Goal: Task Accomplishment & Management: Use online tool/utility

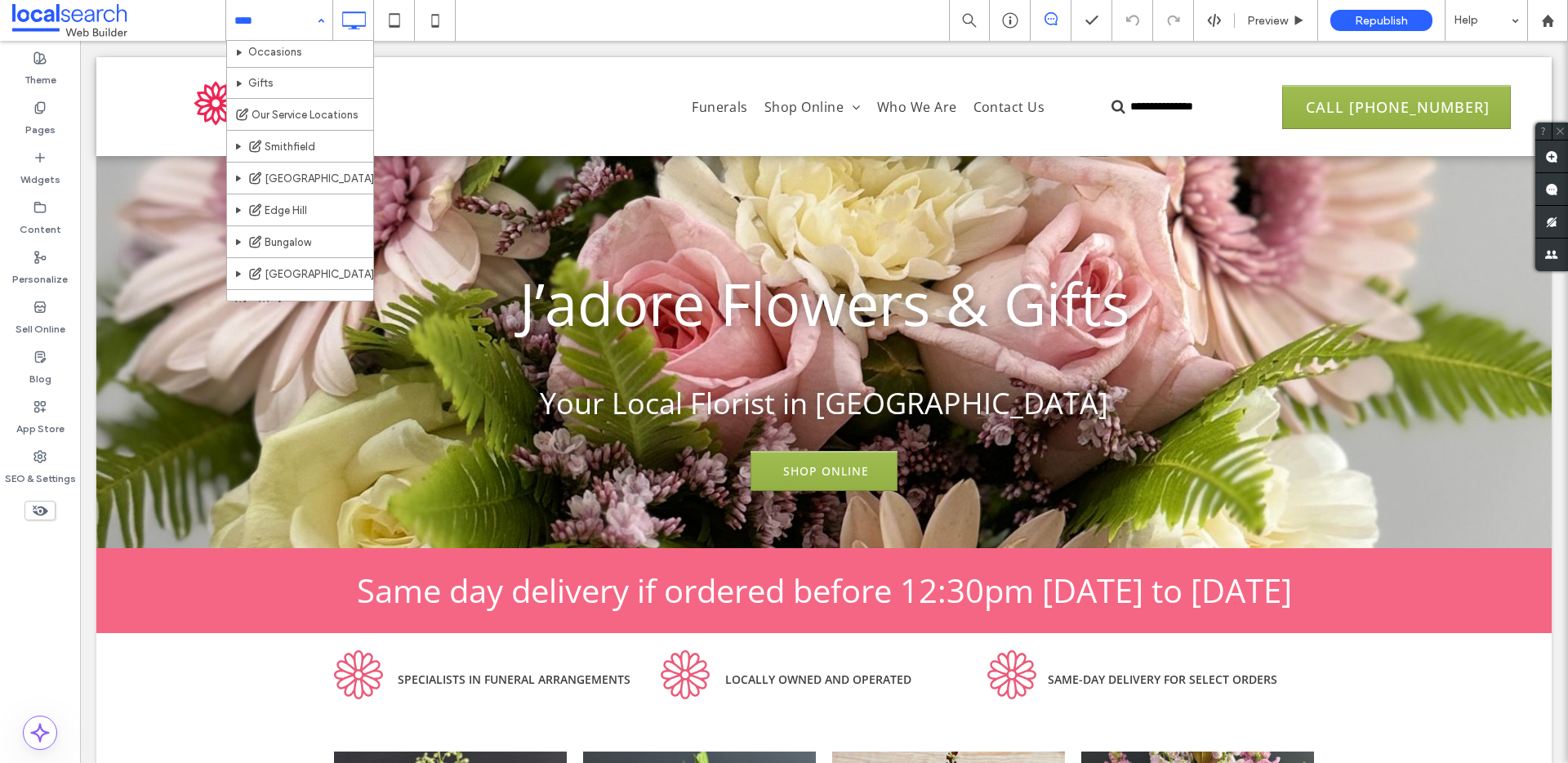
scroll to position [208, 0]
click at [35, 354] on icon at bounding box center [40, 357] width 13 height 13
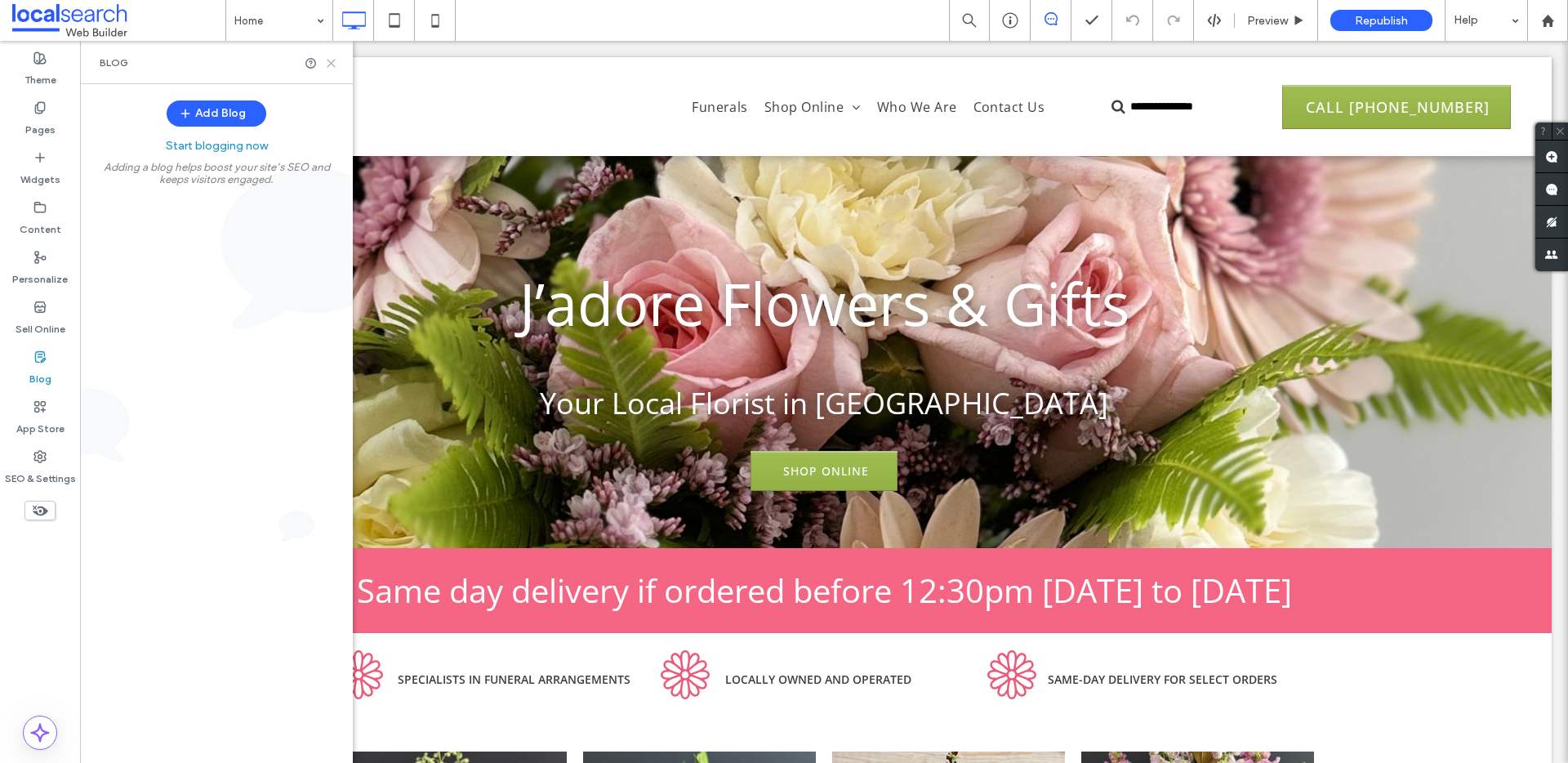
click at [331, 62] on use at bounding box center [331, 63] width 7 height 7
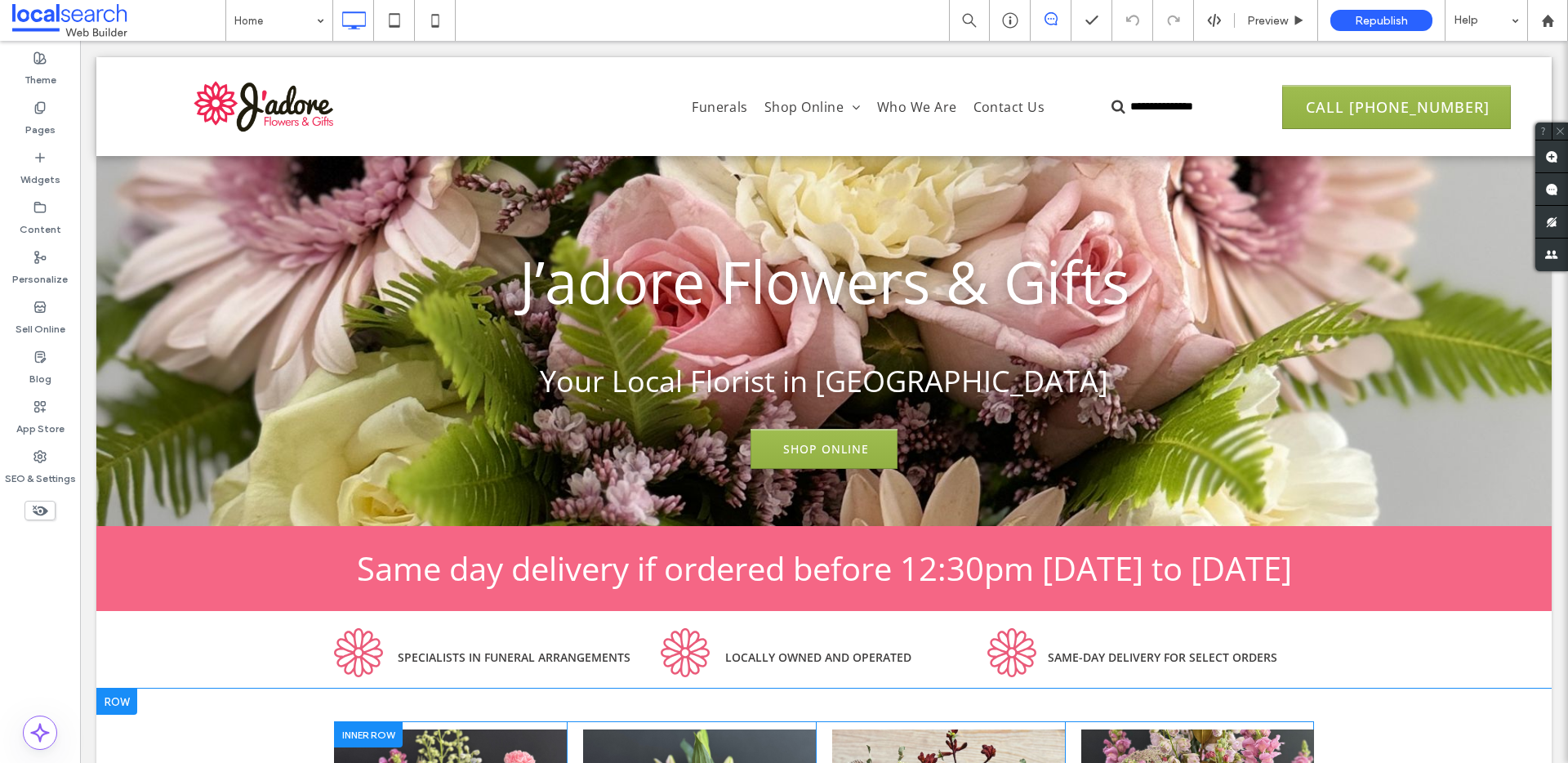
scroll to position [0, 0]
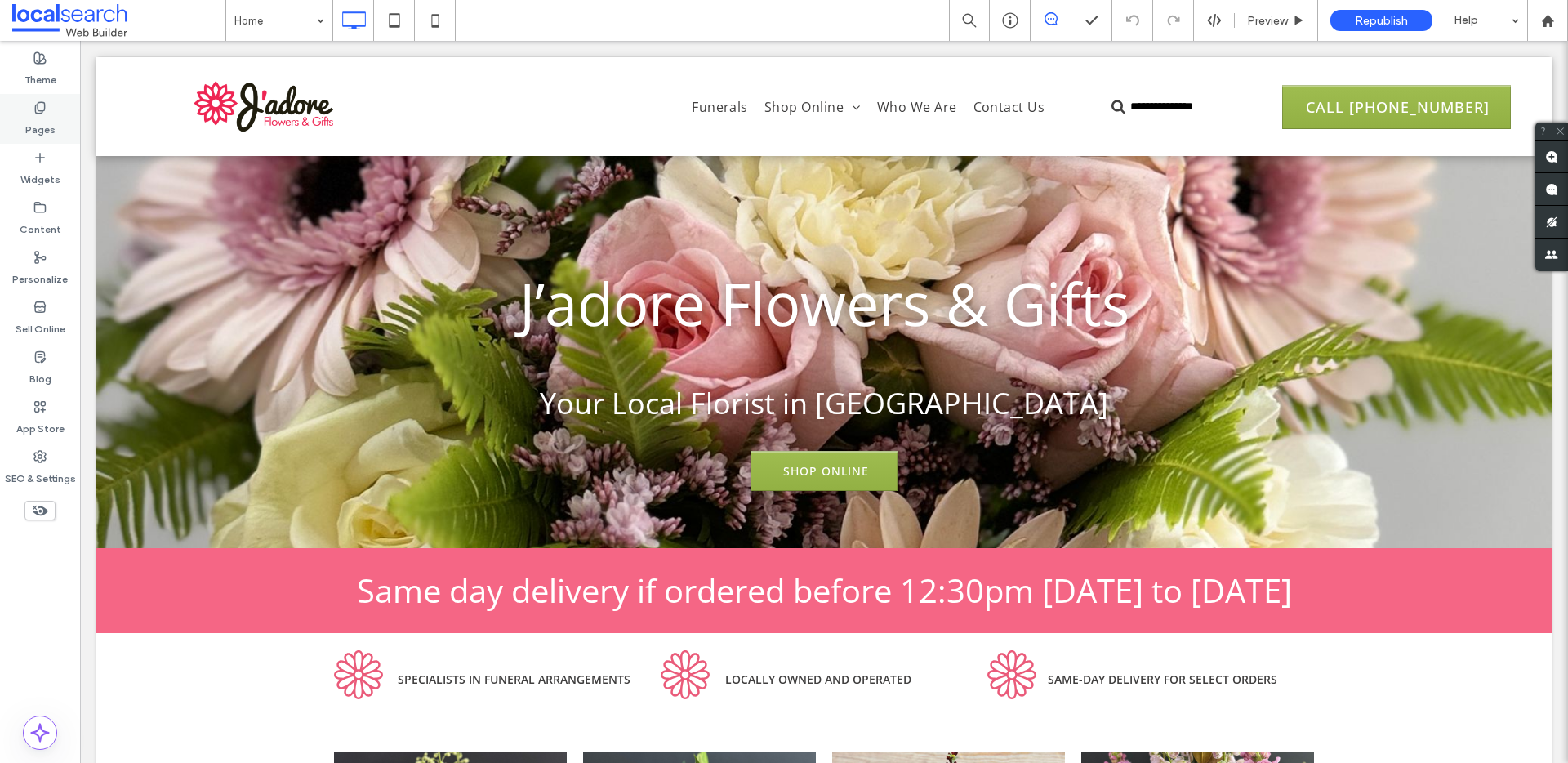
click at [36, 118] on label "Pages" at bounding box center [40, 126] width 30 height 23
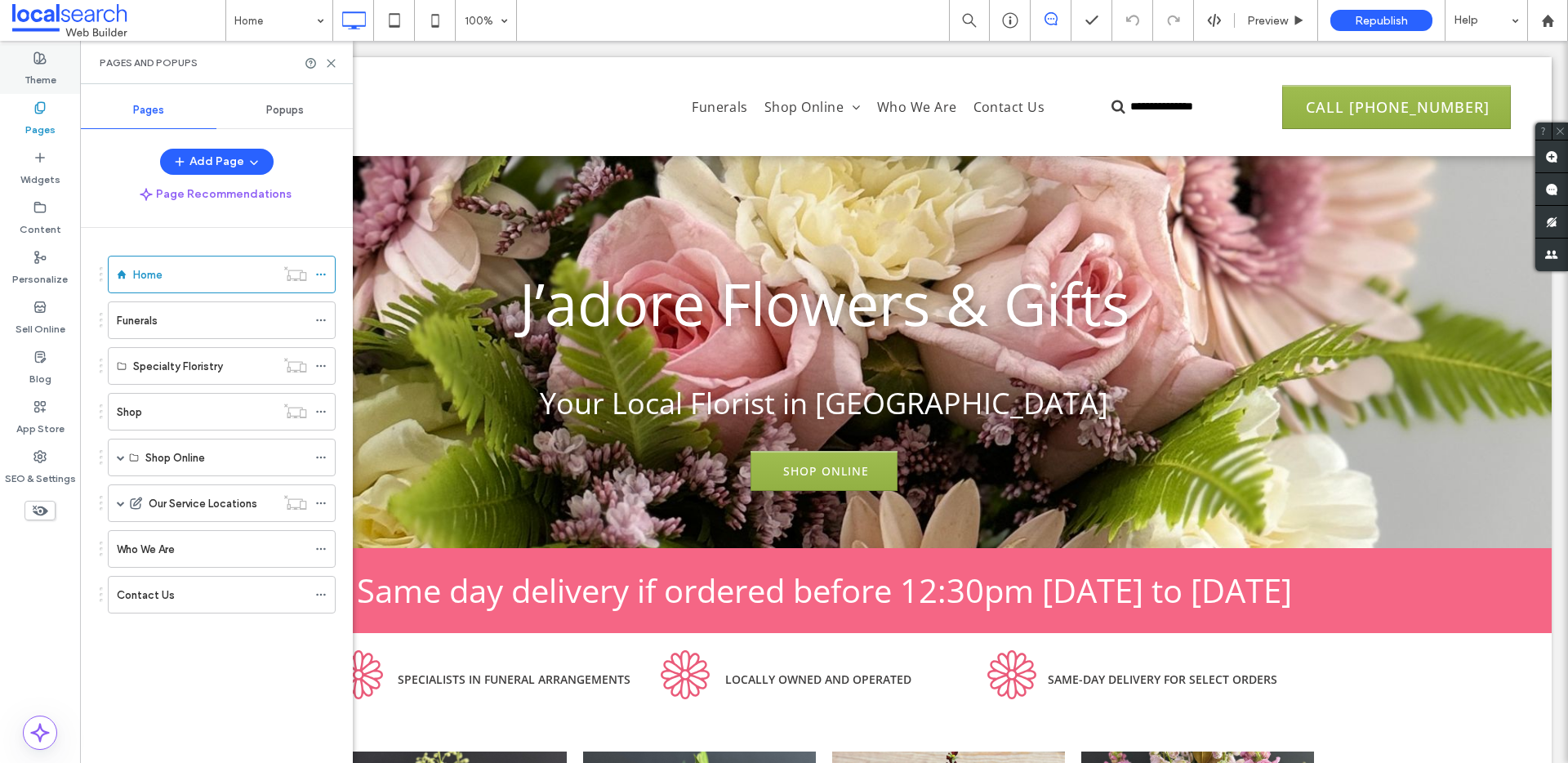
click at [30, 65] on label "Theme" at bounding box center [41, 77] width 32 height 23
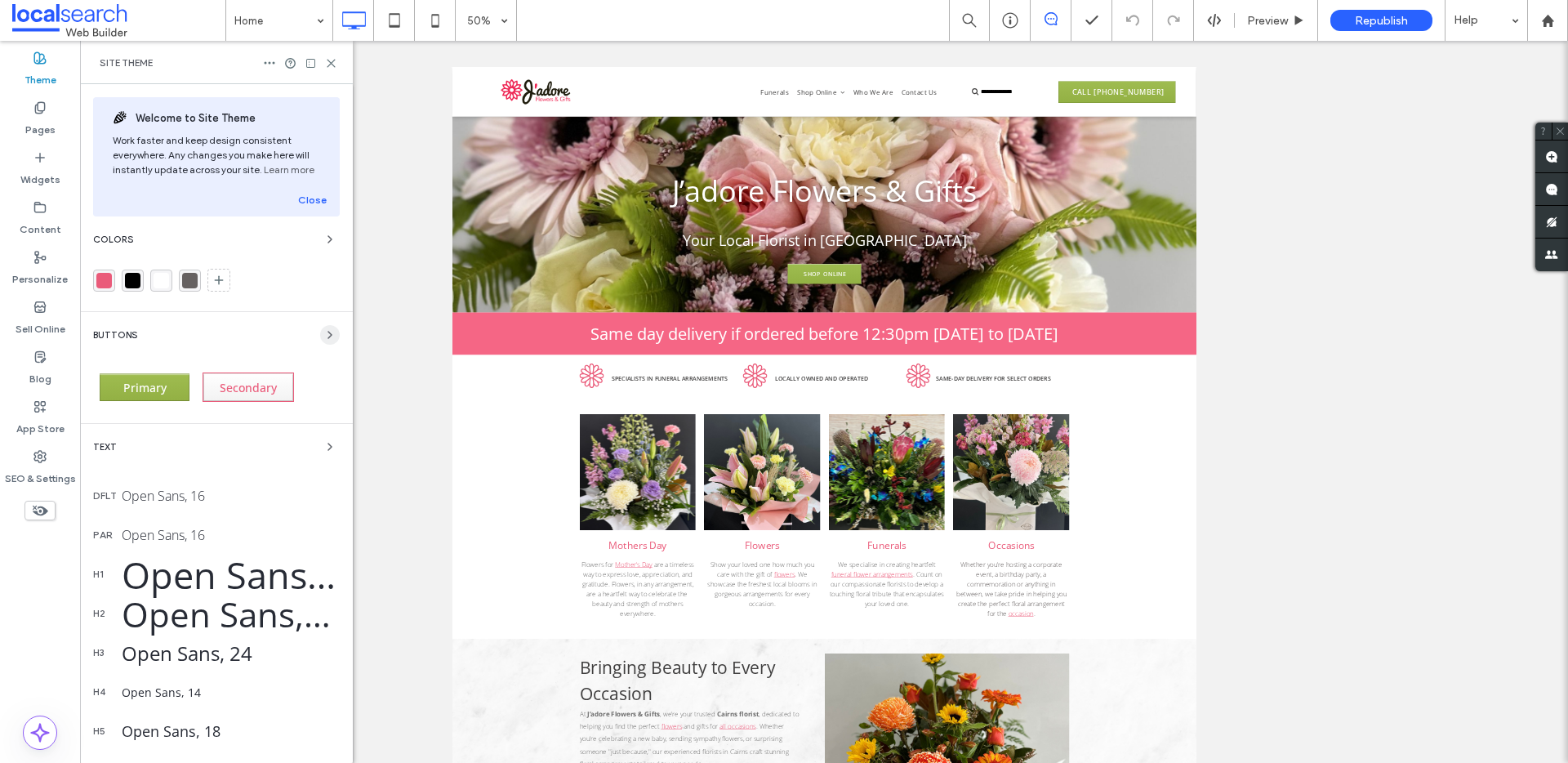
click at [324, 333] on icon "button" at bounding box center [330, 335] width 13 height 13
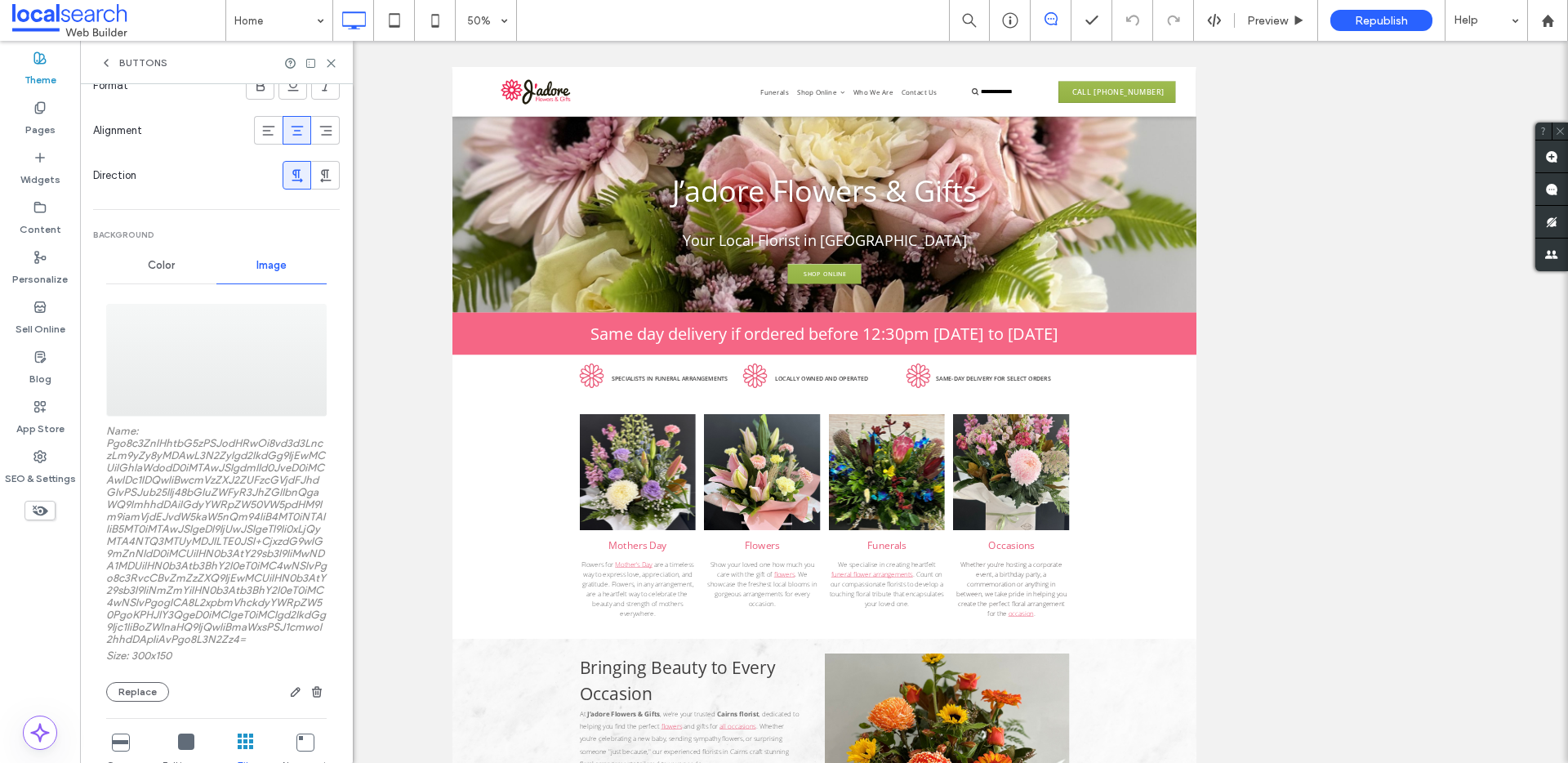
scroll to position [483, 0]
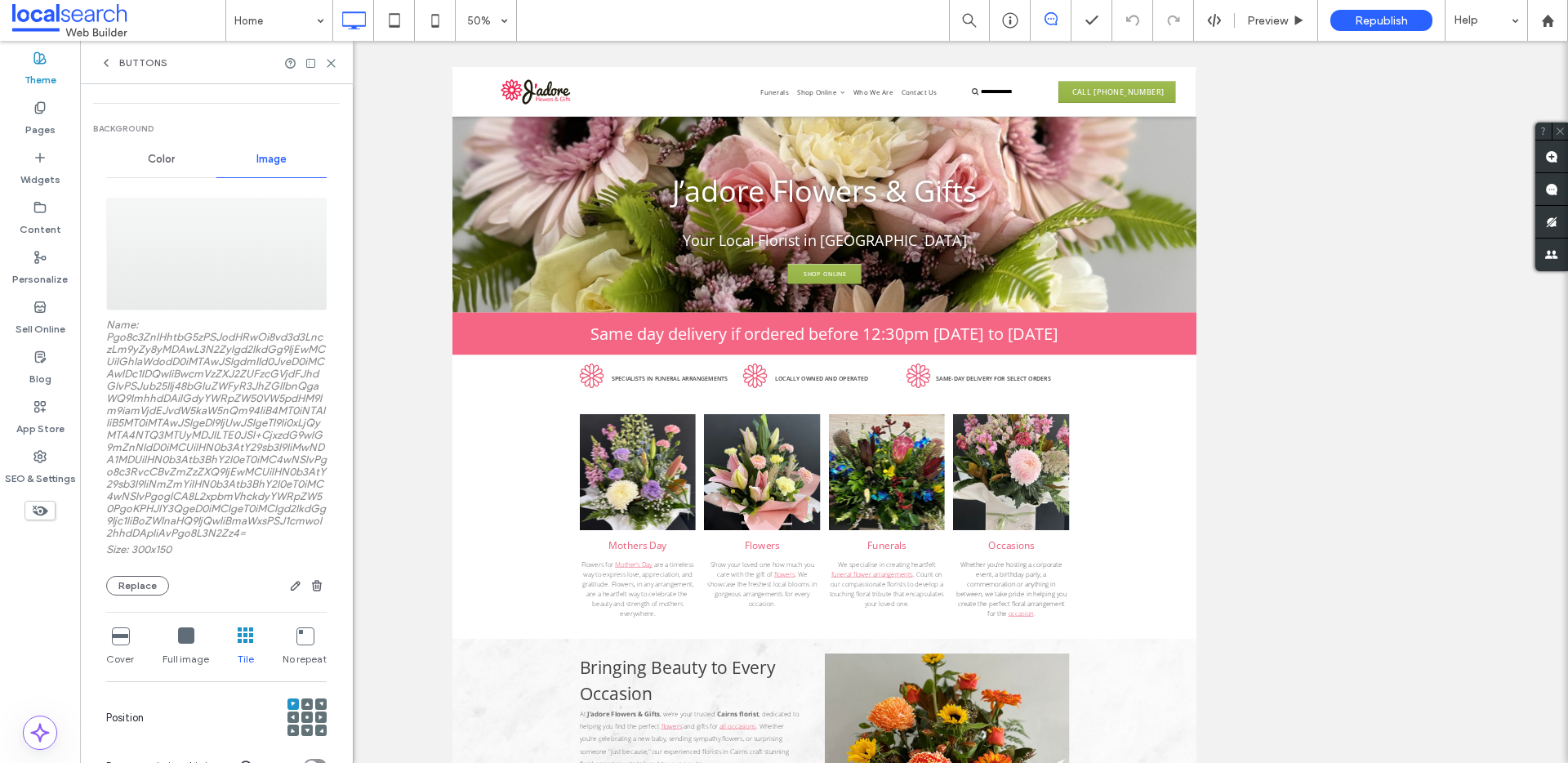
click at [158, 165] on span "Color" at bounding box center [161, 159] width 27 height 13
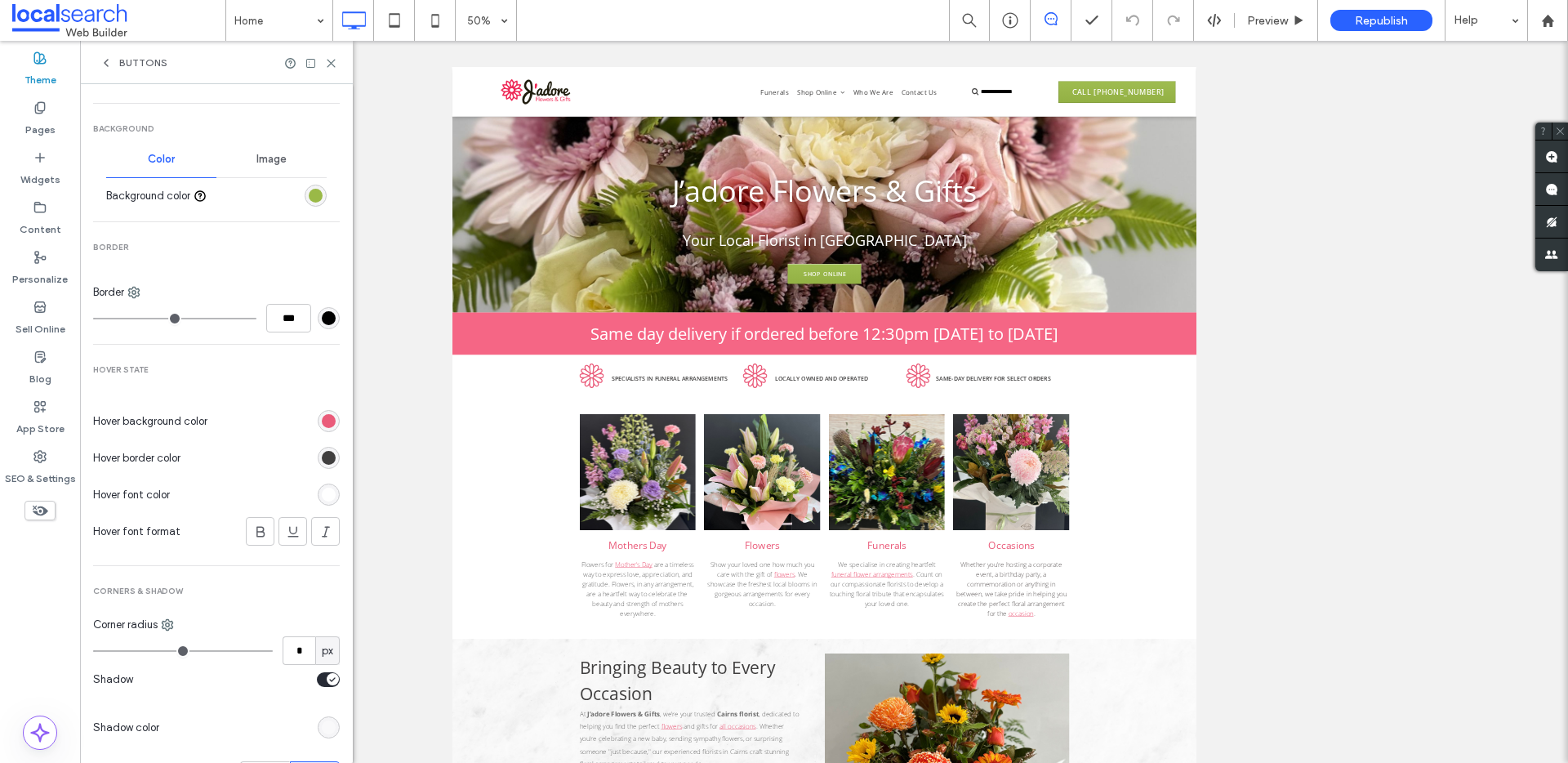
click at [309, 194] on div "rgb(154, 185, 71)" at bounding box center [316, 196] width 14 height 14
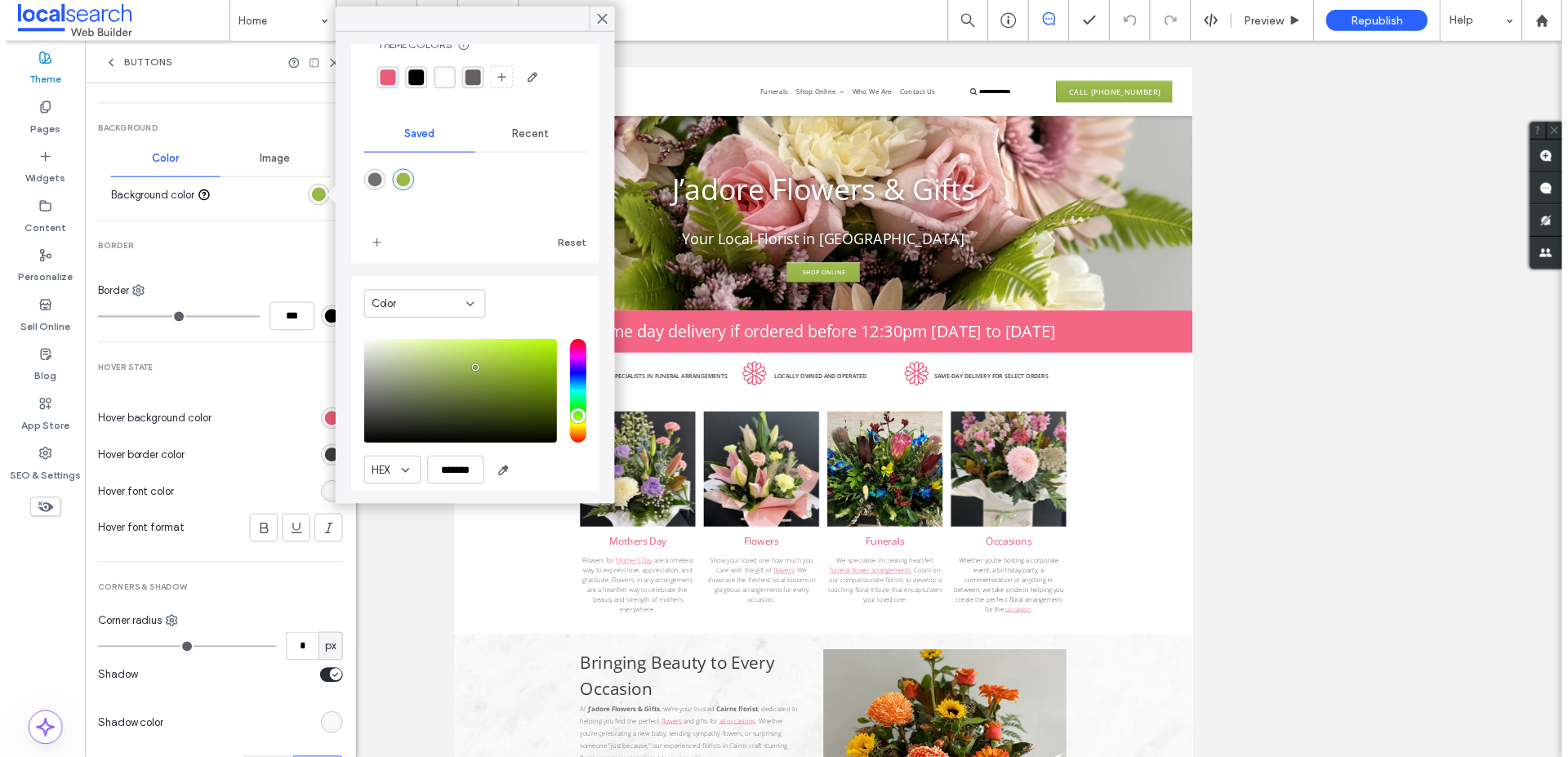
scroll to position [101, 0]
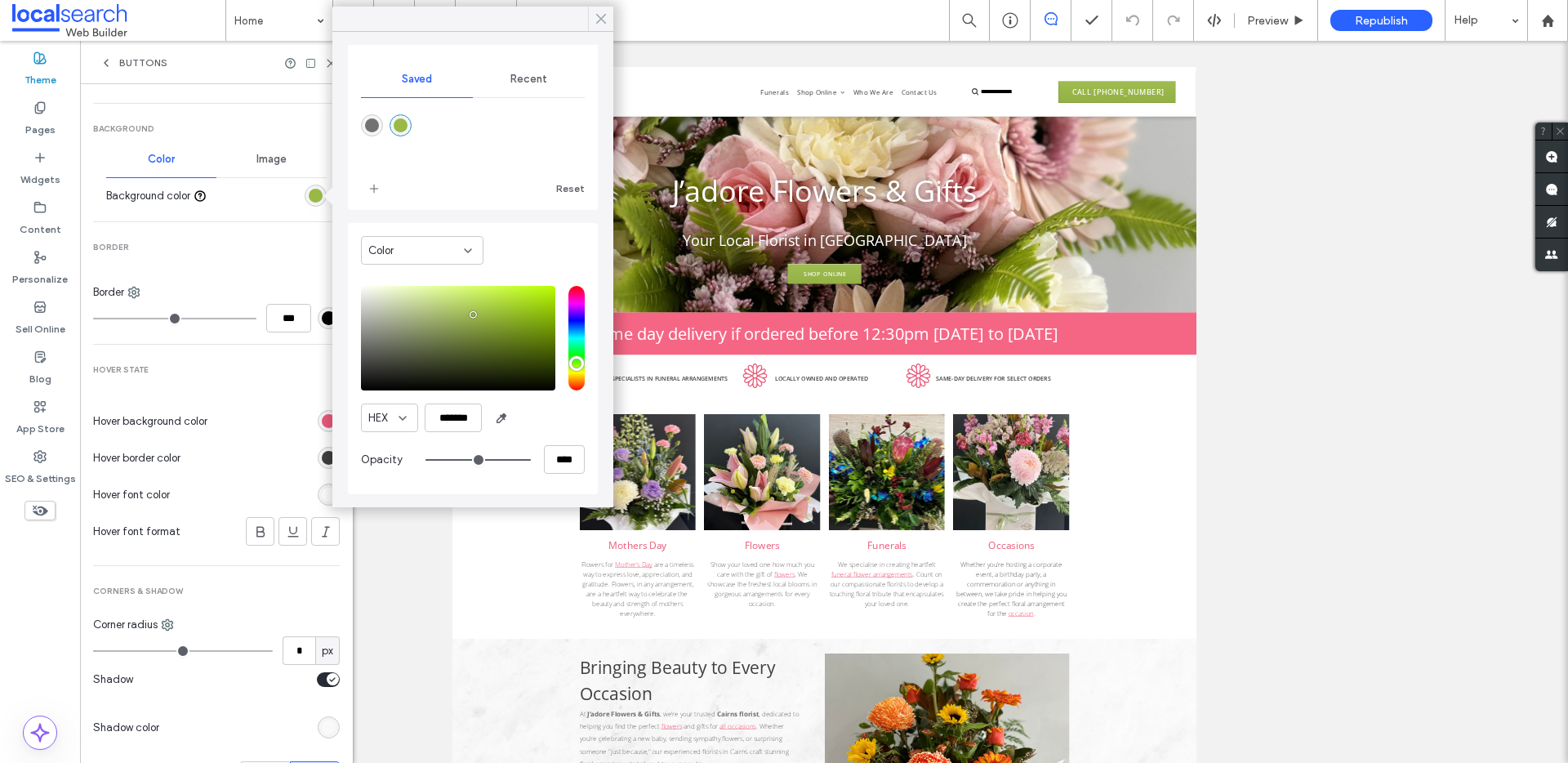
click at [602, 17] on use at bounding box center [601, 20] width 8 height 9
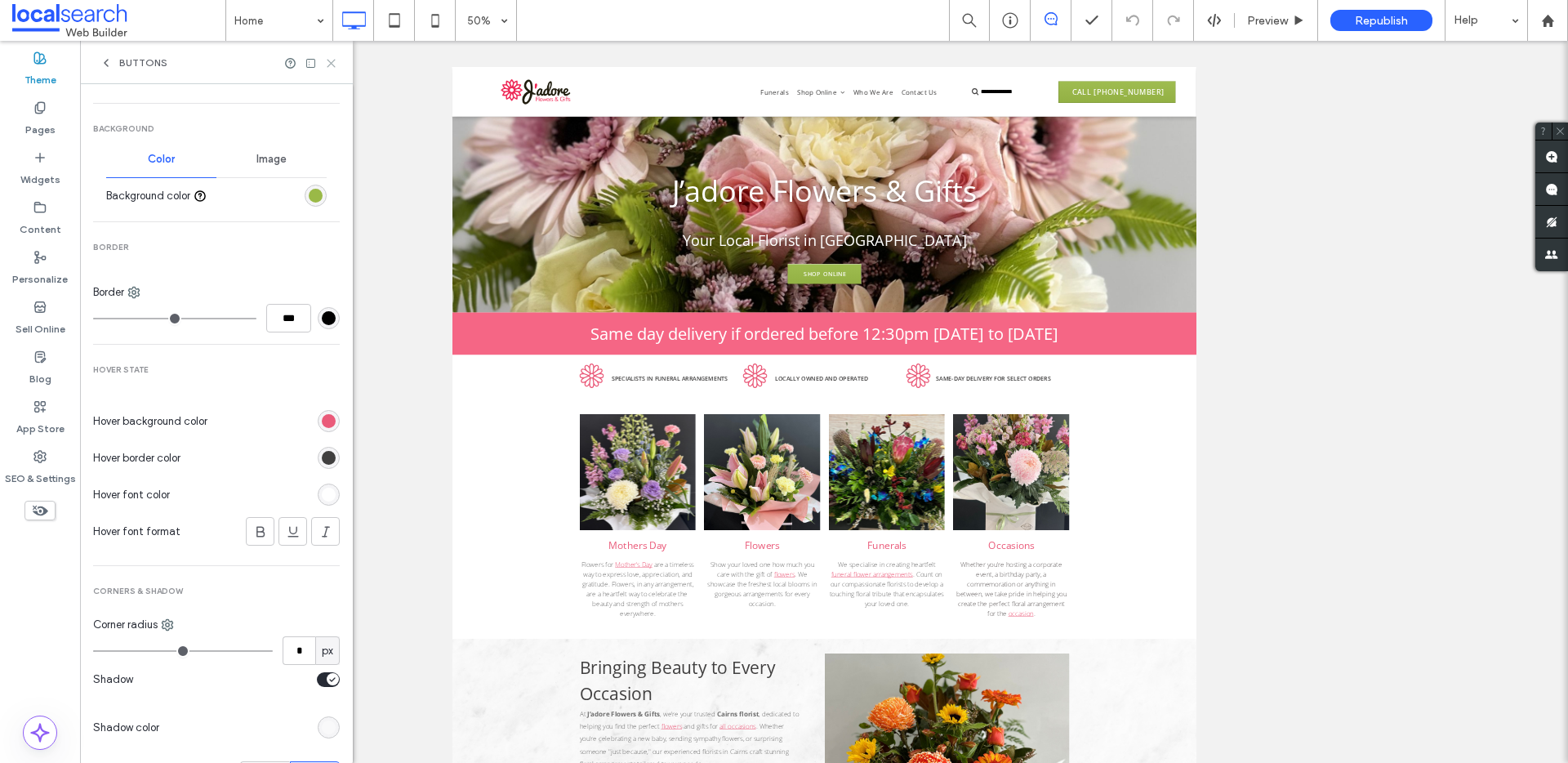
click at [330, 65] on icon at bounding box center [331, 63] width 12 height 12
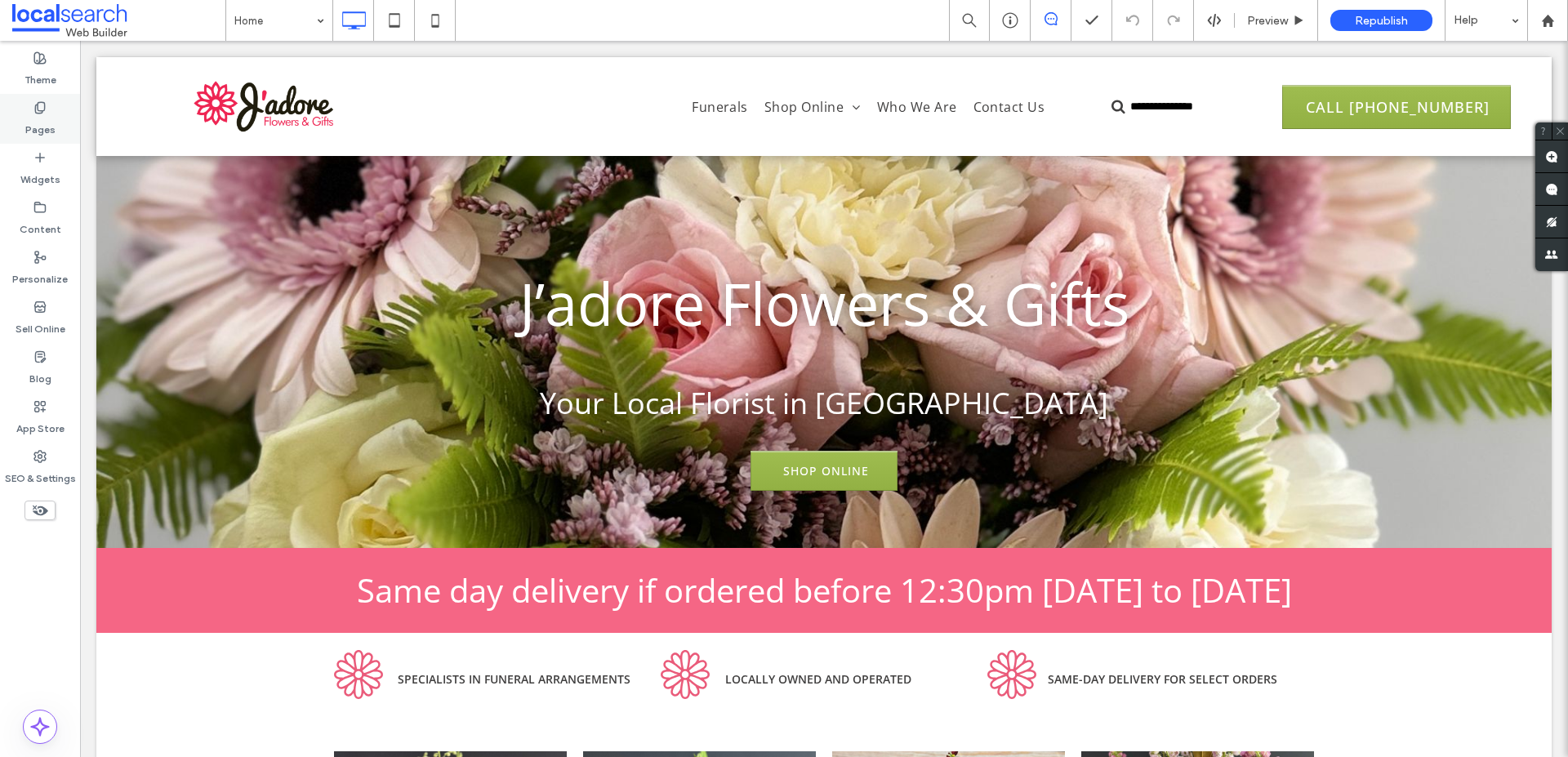
click at [34, 118] on label "Pages" at bounding box center [40, 126] width 30 height 23
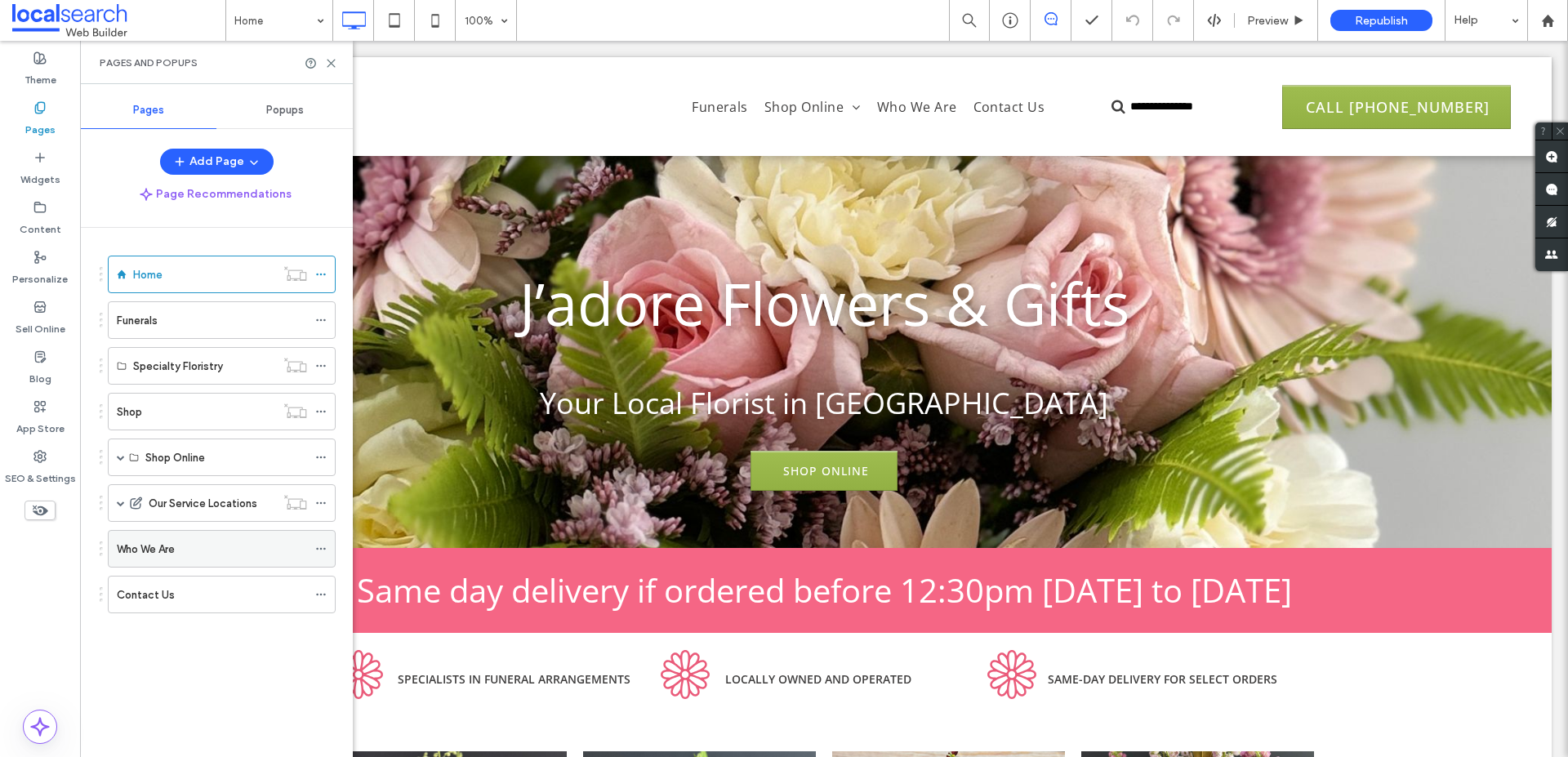
click at [320, 546] on icon at bounding box center [320, 548] width 12 height 12
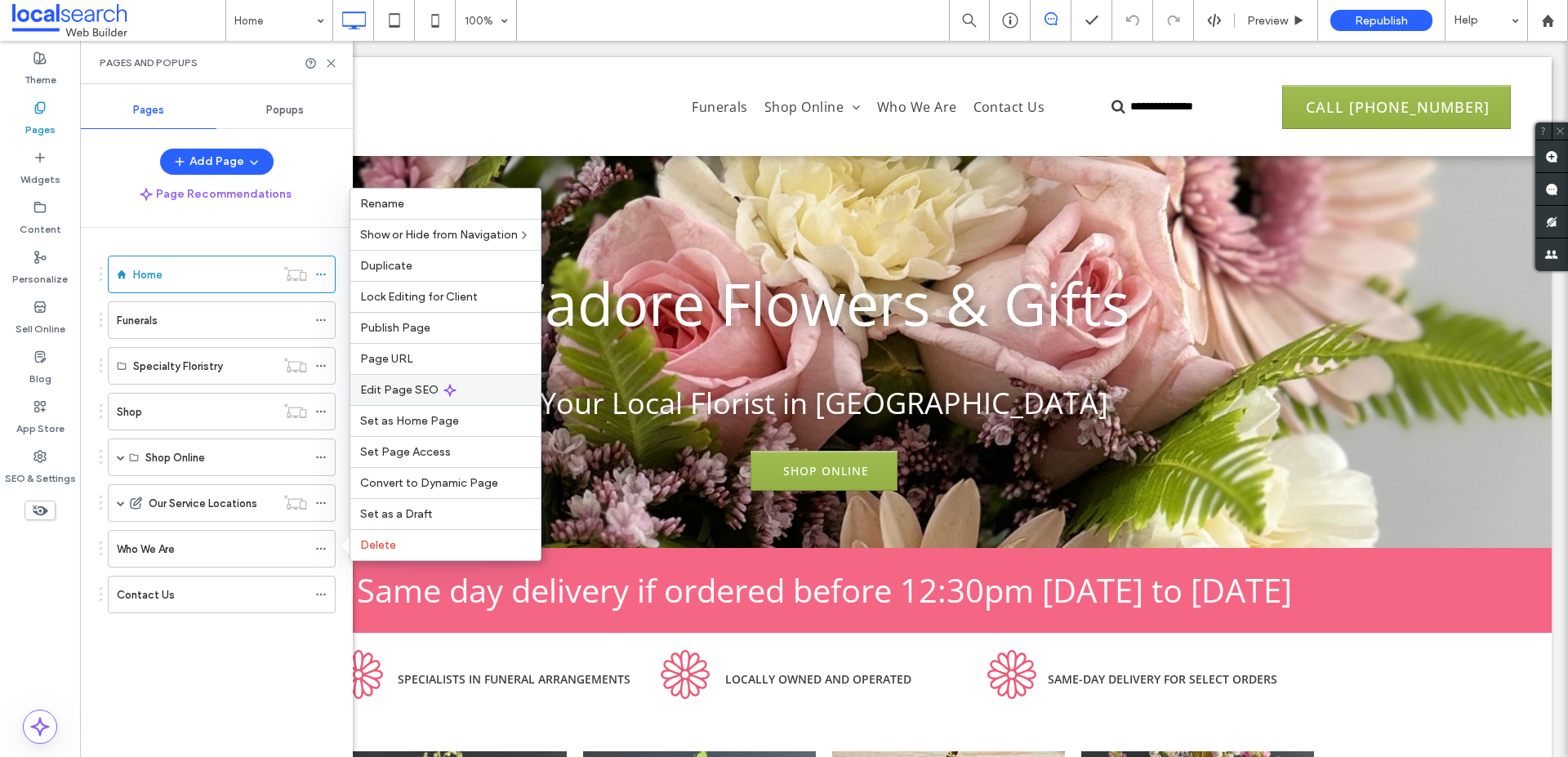
click at [419, 389] on span "Edit Page SEO" at bounding box center [400, 391] width 78 height 14
